Goal: Transaction & Acquisition: Obtain resource

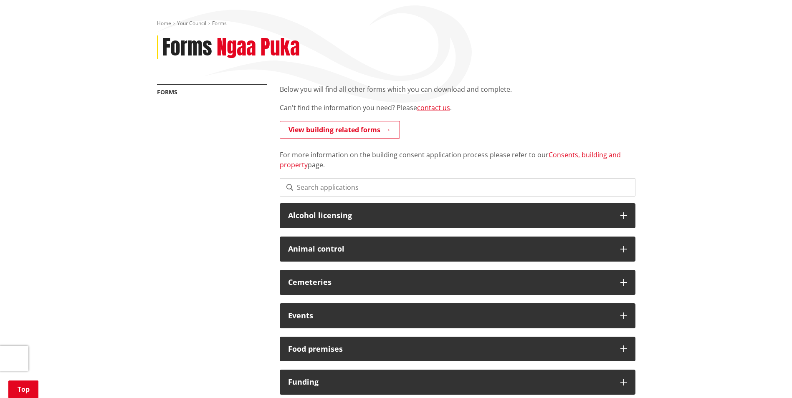
scroll to position [84, 0]
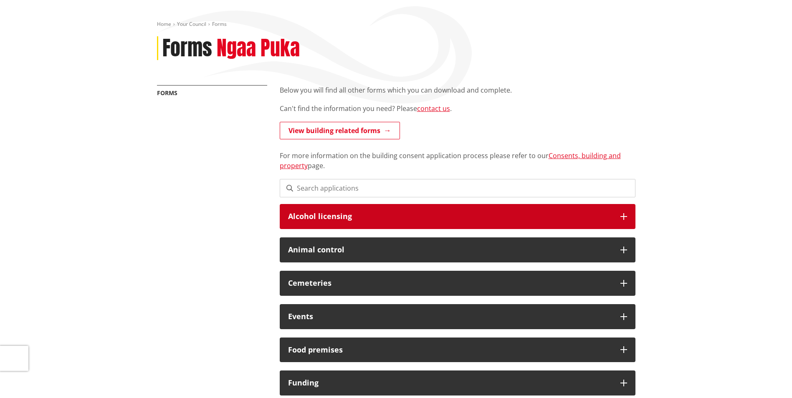
click at [306, 210] on div "Alcohol licensing" at bounding box center [458, 216] width 356 height 25
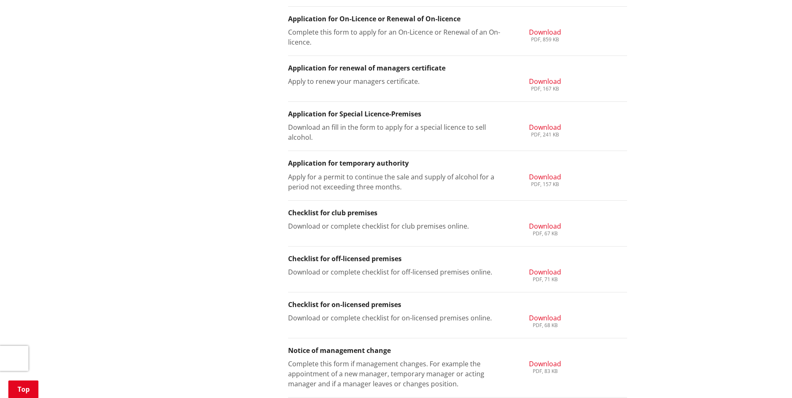
scroll to position [418, 0]
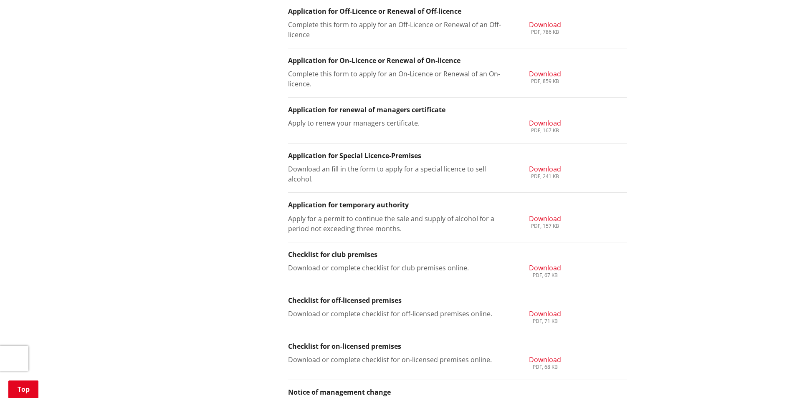
click at [536, 168] on span "Download" at bounding box center [545, 169] width 32 height 9
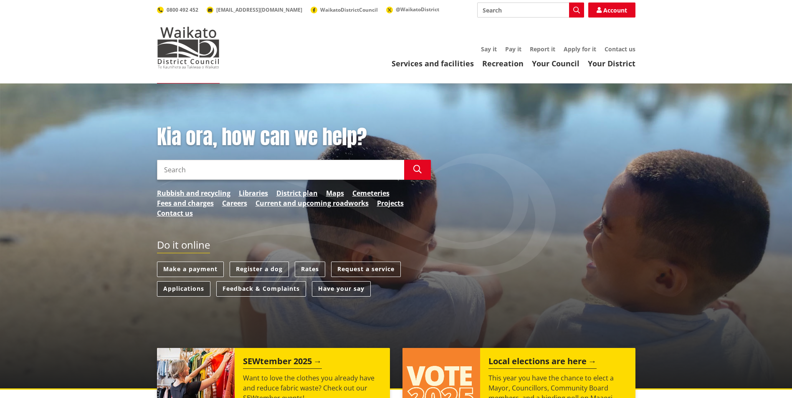
click at [180, 288] on link "Applications" at bounding box center [183, 288] width 53 height 15
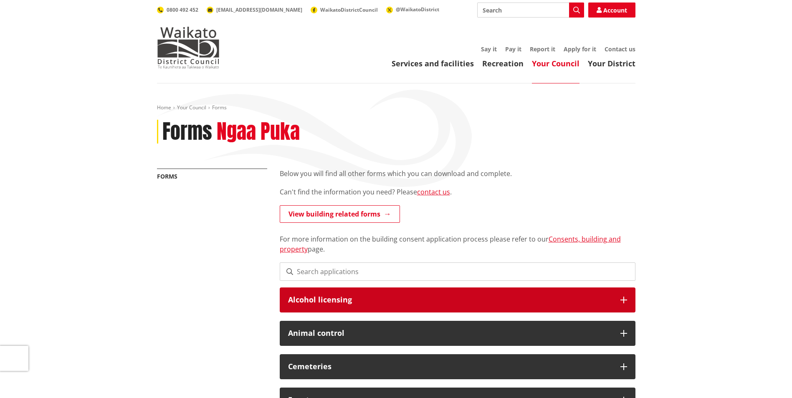
click at [314, 307] on div "Alcohol licensing" at bounding box center [458, 300] width 356 height 25
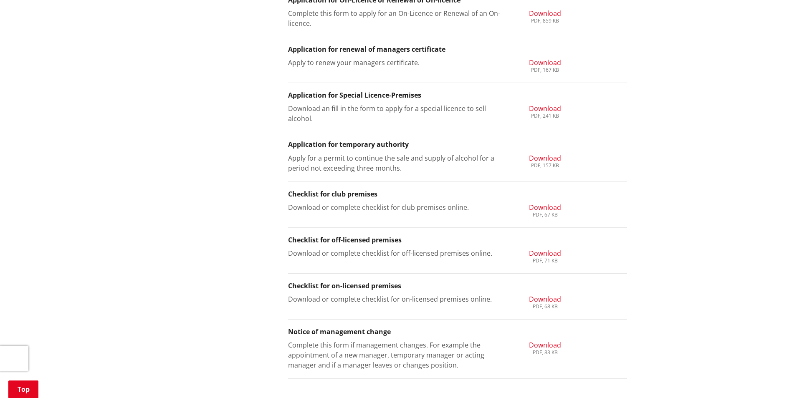
scroll to position [459, 0]
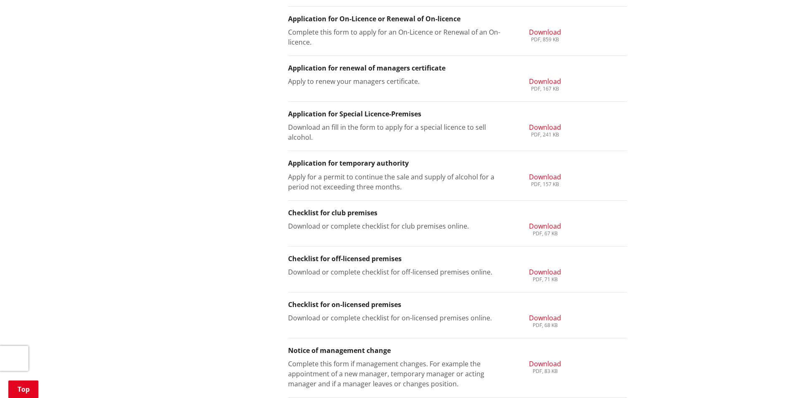
click at [545, 129] on span "Download" at bounding box center [545, 127] width 32 height 9
